Goal: Navigation & Orientation: Find specific page/section

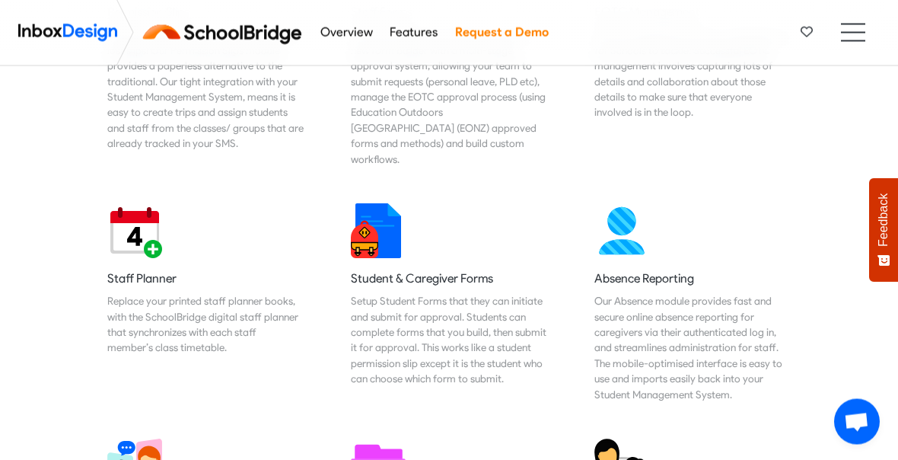
scroll to position [898, 0]
click at [620, 229] on img at bounding box center [622, 230] width 55 height 55
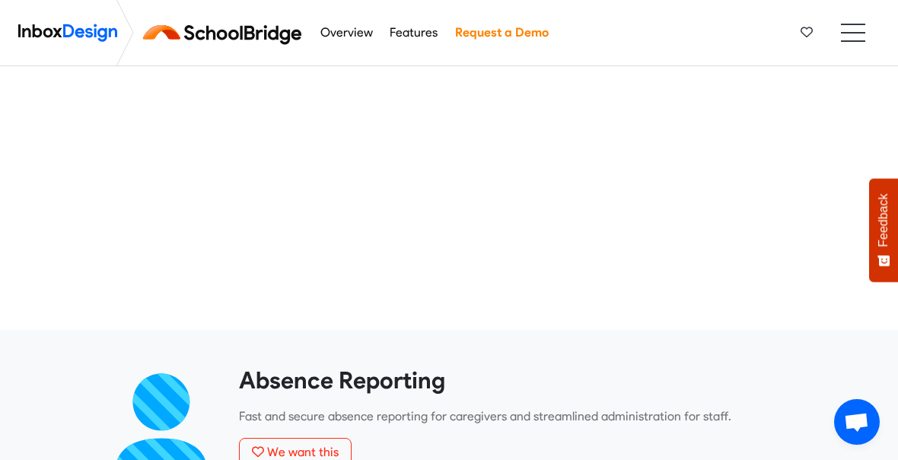
scroll to position [189, 0]
click at [311, 453] on span "We want this" at bounding box center [303, 452] width 72 height 14
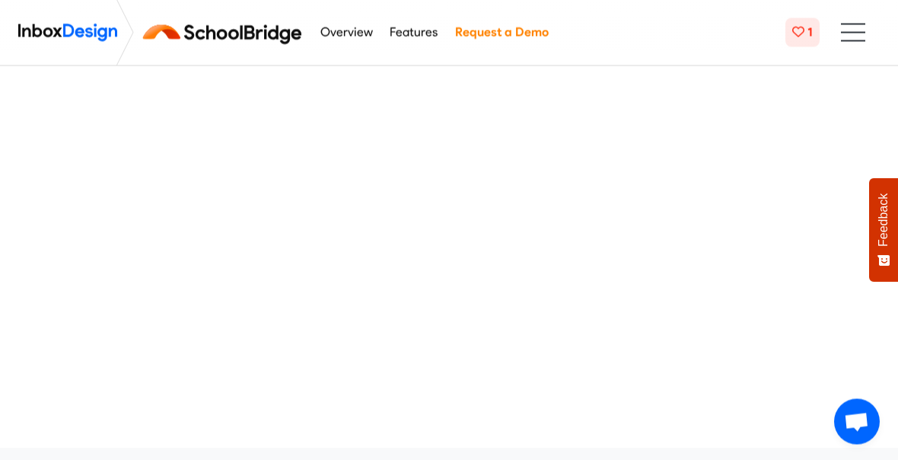
scroll to position [0, 0]
click at [578, 46] on div "Overview Features Request a Demo 1 Products Mobile APP Free Webinars & Training…" at bounding box center [566, 32] width 508 height 65
click at [548, 46] on link "Request a Demo" at bounding box center [502, 33] width 102 height 30
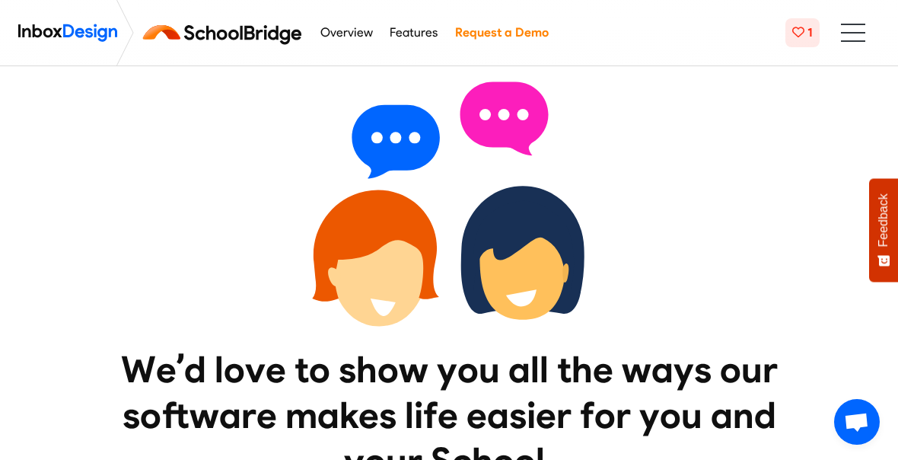
click at [82, 42] on img at bounding box center [67, 33] width 99 height 30
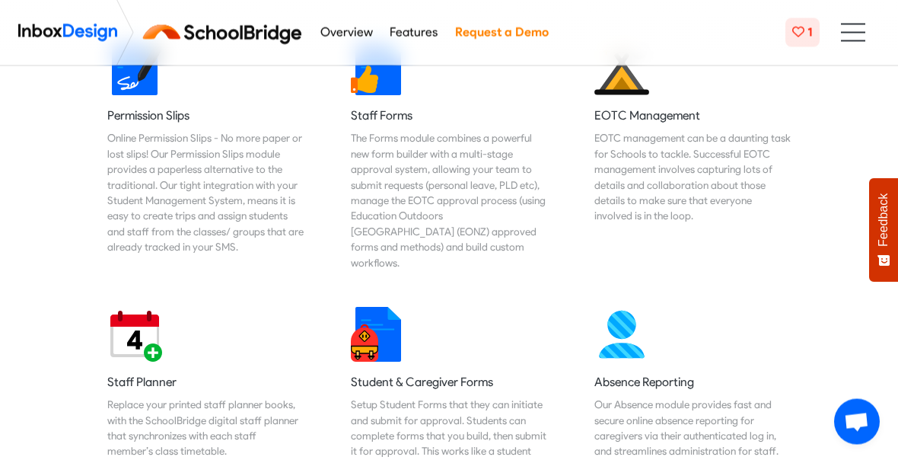
scroll to position [794, 0]
click at [630, 325] on img at bounding box center [622, 334] width 55 height 55
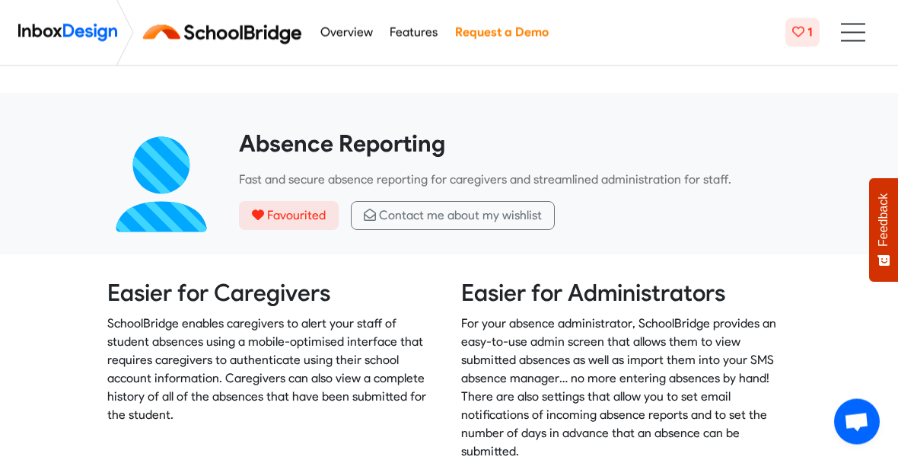
scroll to position [423, 0]
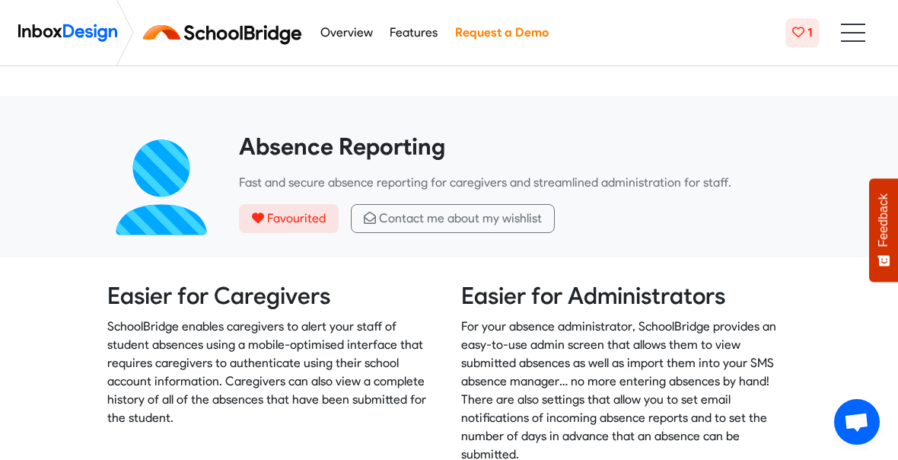
click at [613, 308] on h2 "Easier for Administrators" at bounding box center [626, 296] width 330 height 29
click at [594, 312] on div "Easier for Administrators For your absence administrator, SchoolBridge provides…" at bounding box center [620, 378] width 342 height 193
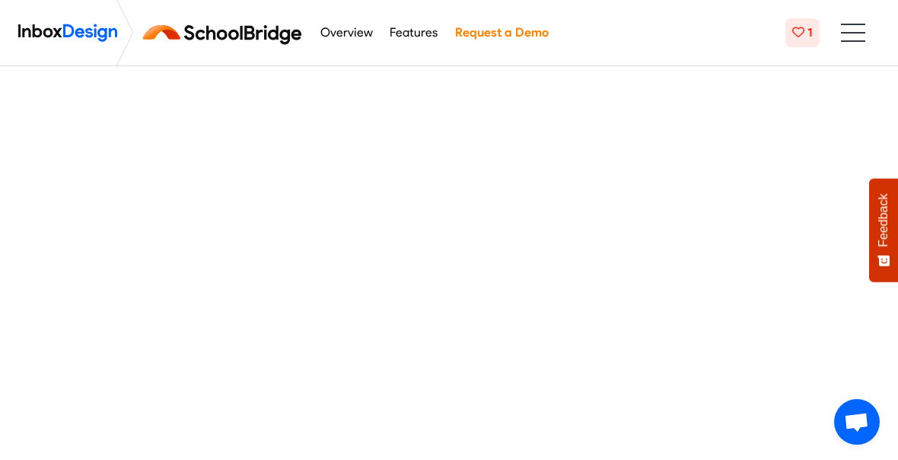
scroll to position [0, 0]
click at [227, 37] on img at bounding box center [225, 32] width 171 height 37
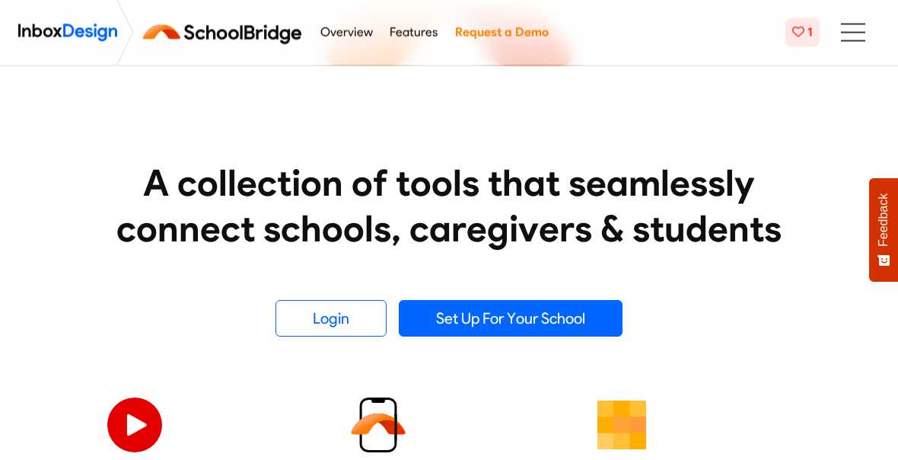
scroll to position [187, 0]
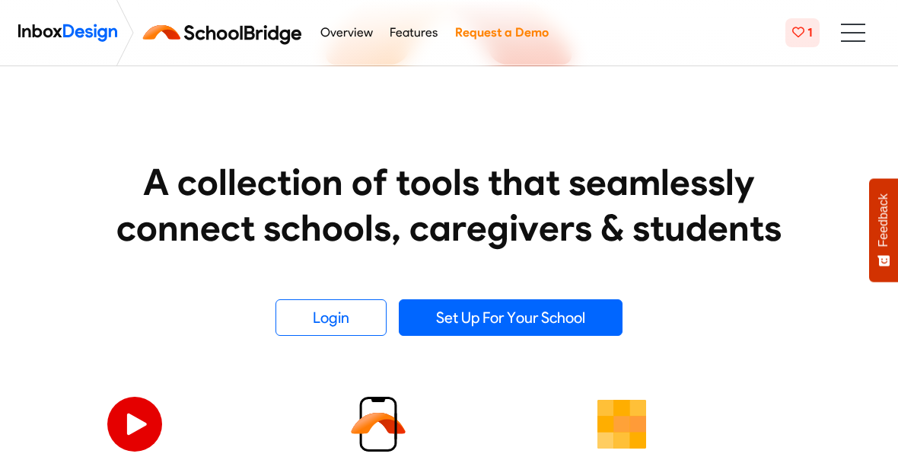
click at [346, 317] on link "Login" at bounding box center [331, 317] width 111 height 37
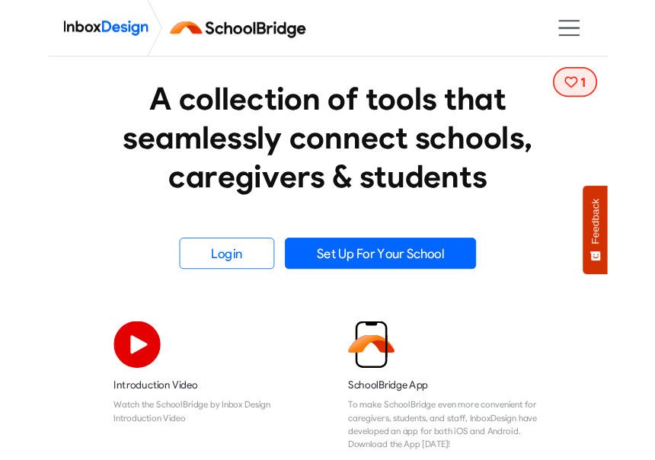
scroll to position [352, 0]
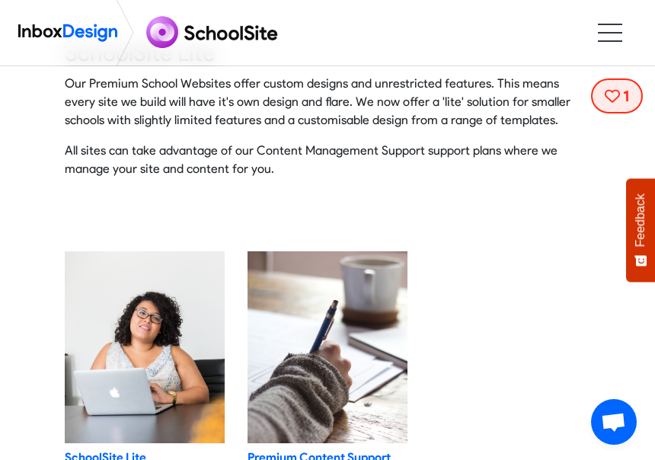
scroll to position [3649, 0]
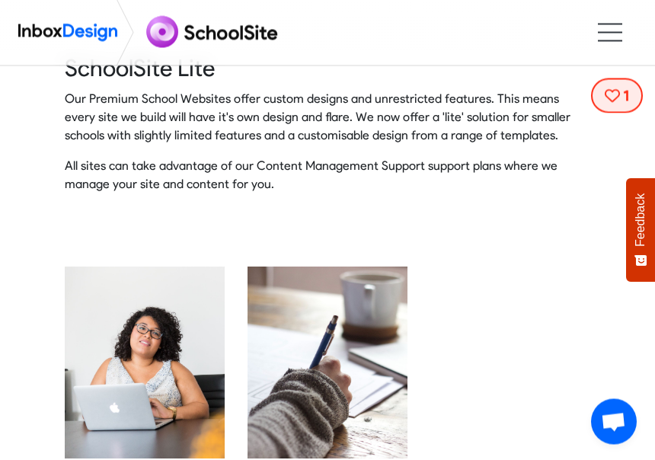
click at [373, 391] on img at bounding box center [327, 362] width 160 height 192
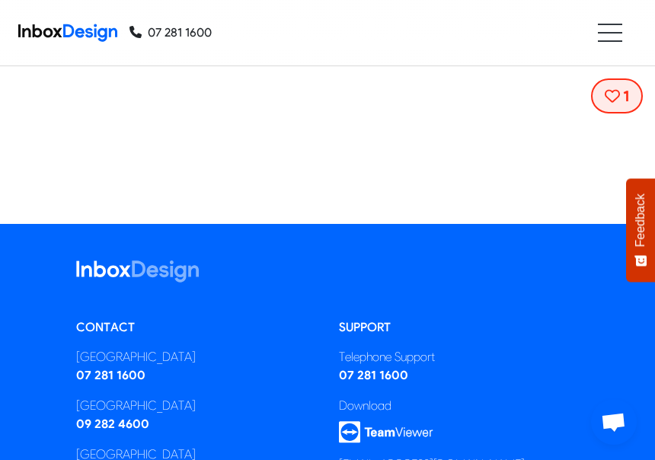
scroll to position [1574, 0]
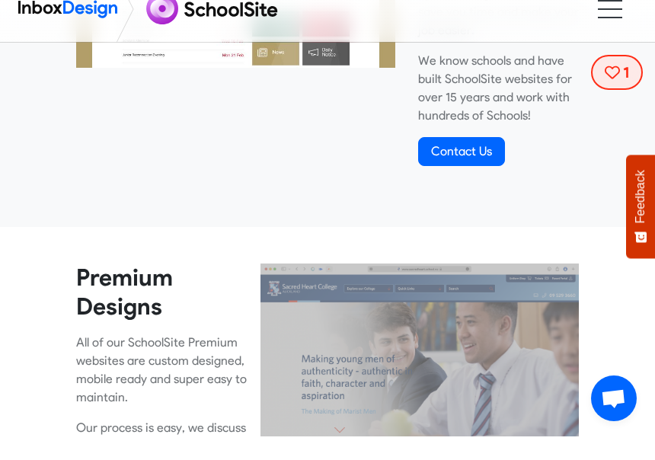
scroll to position [743, 0]
